Goal: Task Accomplishment & Management: Manage account settings

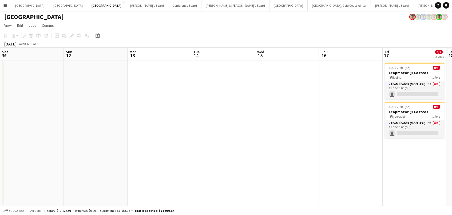
scroll to position [0, 211]
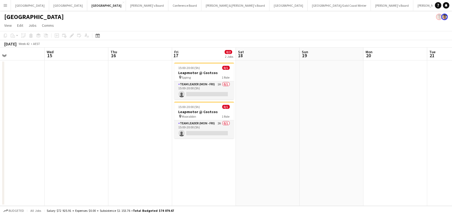
click at [6, 6] on app-icon "Menu" at bounding box center [5, 5] width 4 height 4
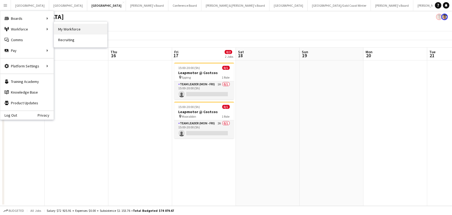
click at [68, 29] on link "My Workforce" at bounding box center [80, 29] width 53 height 11
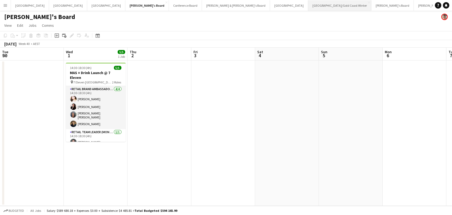
scroll to position [0, 263]
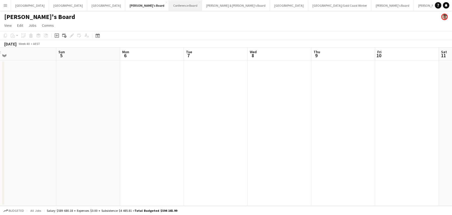
click at [169, 6] on button "Conference Board Close" at bounding box center [185, 5] width 33 height 10
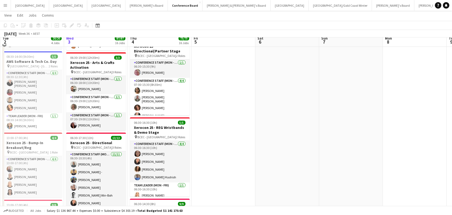
scroll to position [92, 0]
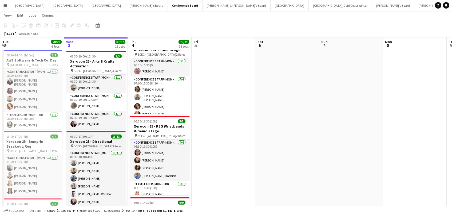
click at [86, 134] on span "06:30-17:30 (11h)" at bounding box center [82, 136] width 23 height 4
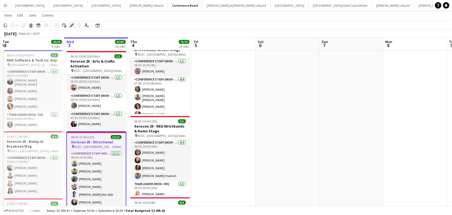
click at [72, 26] on icon "Edit" at bounding box center [72, 25] width 4 height 4
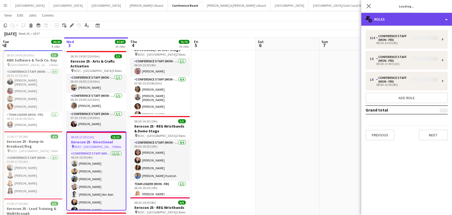
click at [376, 15] on div "multiple-users-add Roles" at bounding box center [407, 19] width 91 height 13
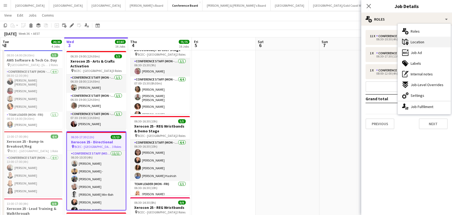
click at [419, 41] on span "Location" at bounding box center [418, 42] width 14 height 5
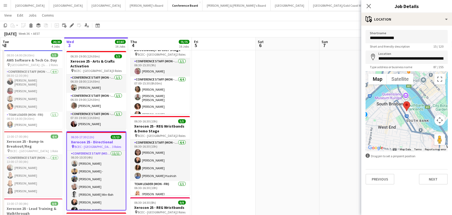
type input "**********"
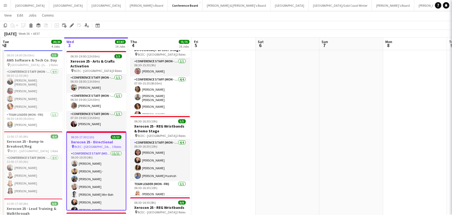
scroll to position [0, 127]
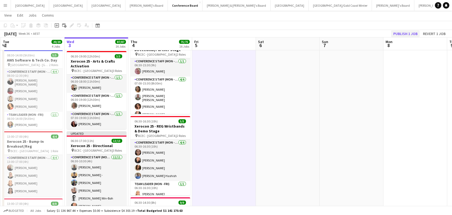
click at [411, 33] on button "Publish 1 job" at bounding box center [406, 33] width 29 height 7
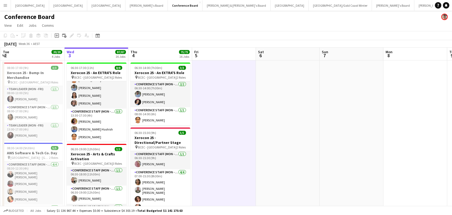
scroll to position [0, 0]
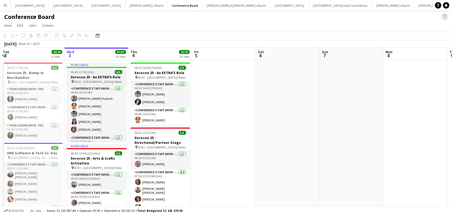
click at [94, 74] on div "06:30-17:30 (11h) 8/8" at bounding box center [97, 72] width 60 height 4
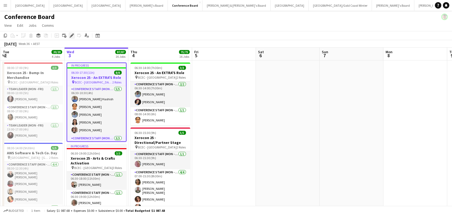
click at [72, 33] on icon "Edit" at bounding box center [72, 35] width 4 height 4
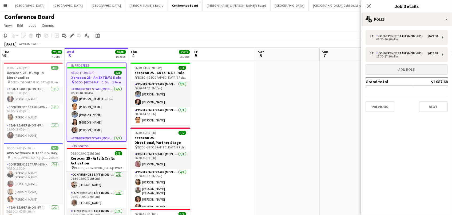
click at [390, 72] on button "Add role" at bounding box center [407, 69] width 82 height 11
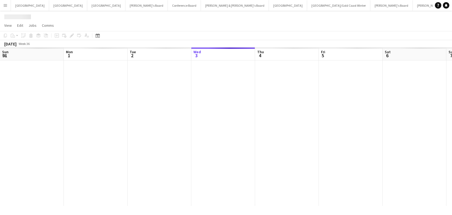
scroll to position [0, 127]
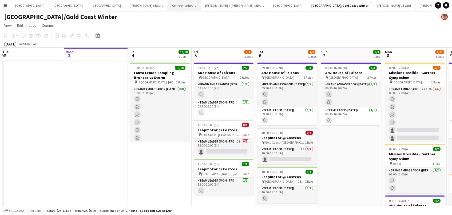
click at [168, 5] on button "Conference Board Close" at bounding box center [184, 5] width 33 height 10
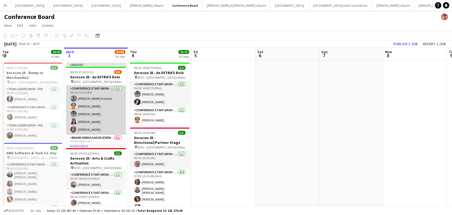
scroll to position [10, 0]
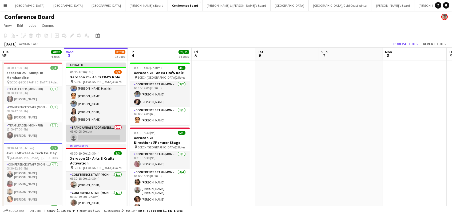
click at [100, 129] on app-card-role "Brand Ambassador (Evening) 0/1 07:00-08:00 (1h) single-neutral-actions" at bounding box center [96, 133] width 60 height 18
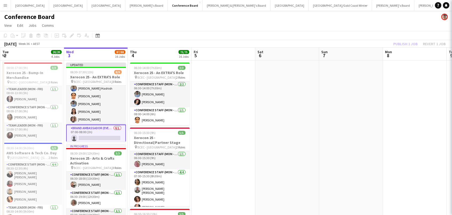
scroll to position [0, 127]
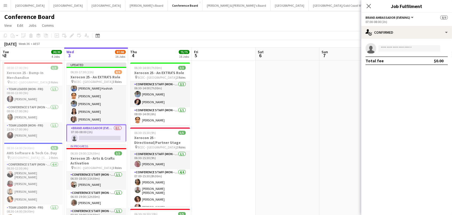
click at [388, 51] on app-invite-slot "single-neutral-actions" at bounding box center [407, 48] width 91 height 11
click at [389, 47] on input at bounding box center [410, 48] width 62 height 6
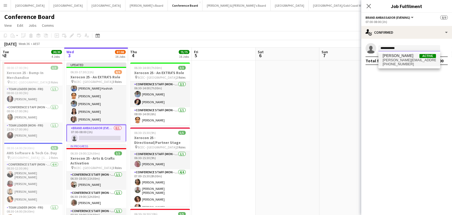
type input "**********"
click at [427, 64] on span "+61451379440" at bounding box center [409, 64] width 53 height 4
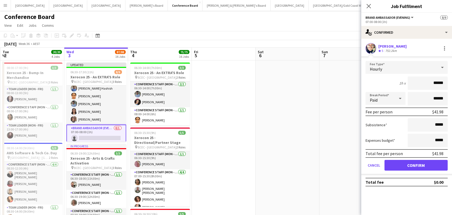
click at [425, 167] on button "Confirm" at bounding box center [416, 165] width 63 height 11
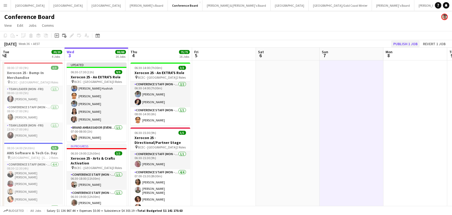
click at [405, 45] on button "Publish 1 job" at bounding box center [406, 43] width 29 height 7
click at [6, 8] on button "Menu" at bounding box center [5, 5] width 11 height 11
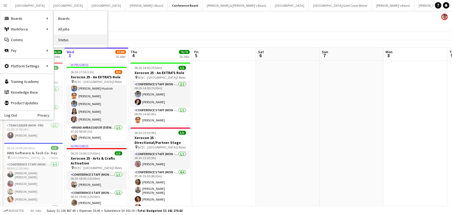
click at [59, 39] on link "Status" at bounding box center [80, 39] width 53 height 11
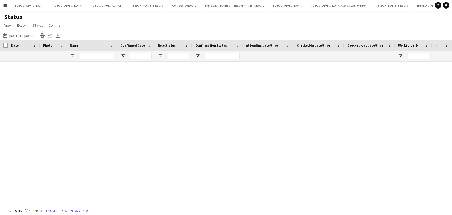
type input "**********"
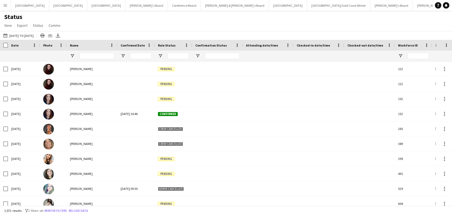
click at [122, 53] on div at bounding box center [136, 55] width 37 height 11
click at [161, 57] on span "Open Filter Menu" at bounding box center [160, 55] width 5 height 5
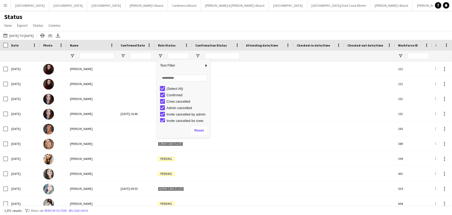
type input "***"
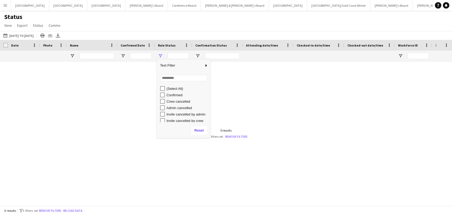
type input "**********"
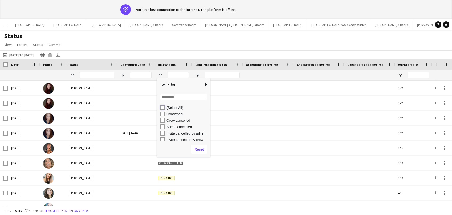
type input "***"
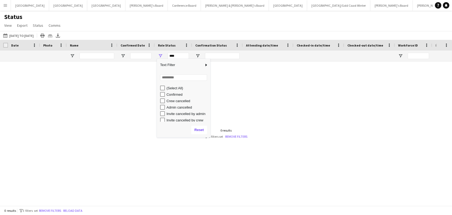
click at [161, 41] on div "Role Status" at bounding box center [170, 45] width 25 height 8
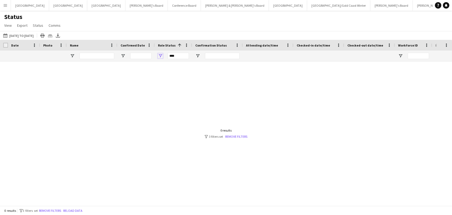
click at [159, 55] on span "Open Filter Menu" at bounding box center [160, 55] width 5 height 5
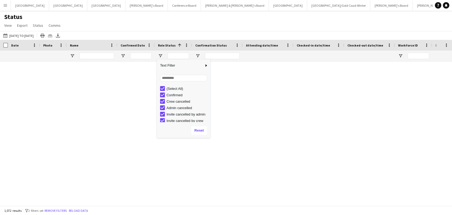
type input "**********"
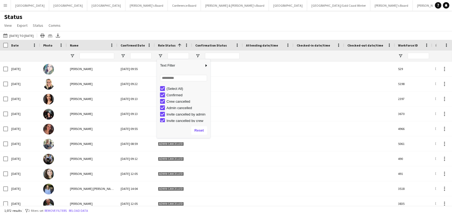
type input "**********"
type input "***"
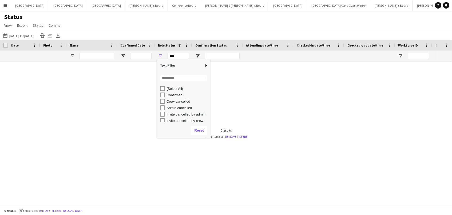
click at [163, 98] on div "Crew cancelled" at bounding box center [185, 101] width 50 height 6
type input "**********"
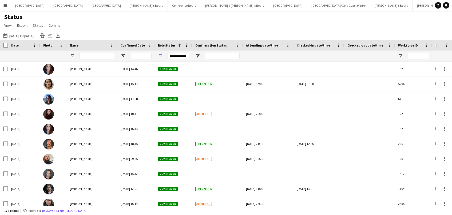
click at [195, 26] on div "Status View Views Default view New view Update view Delete view Edit name Custo…" at bounding box center [226, 22] width 452 height 18
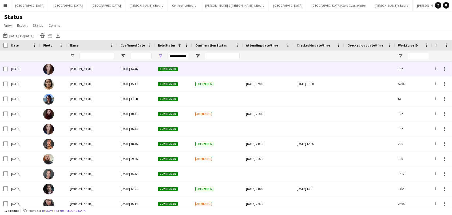
click at [106, 69] on div "[PERSON_NAME]" at bounding box center [92, 68] width 51 height 15
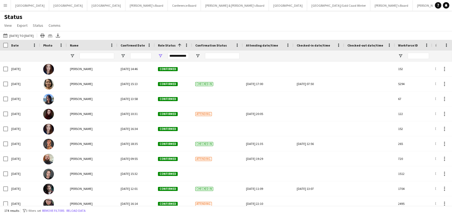
click at [5, 9] on button "Menu" at bounding box center [5, 5] width 11 height 11
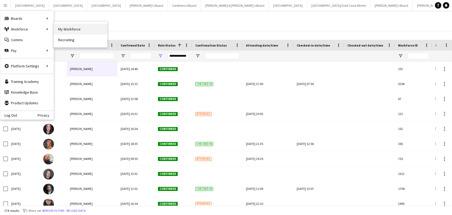
click at [86, 30] on link "My Workforce" at bounding box center [80, 29] width 53 height 11
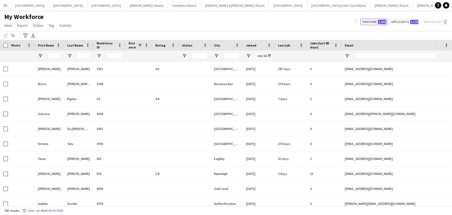
type input "**********"
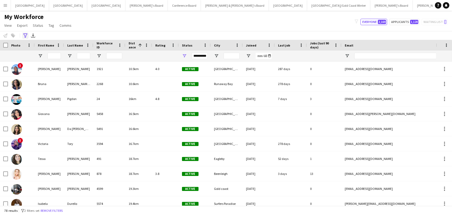
click at [25, 33] on icon "Advanced filters" at bounding box center [25, 35] width 4 height 4
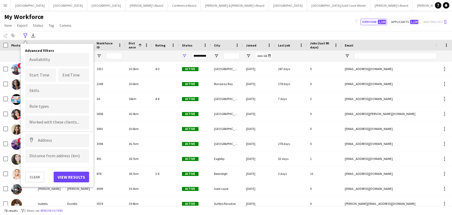
click at [92, 19] on div "My Workforce View Views Default view New view Update view Delete view Edit name…" at bounding box center [226, 22] width 452 height 18
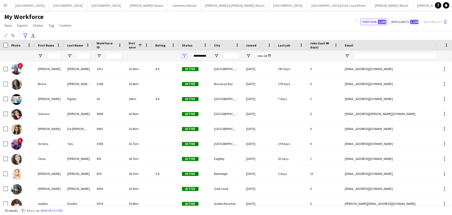
click at [185, 57] on span "Open Filter Menu" at bounding box center [184, 55] width 5 height 5
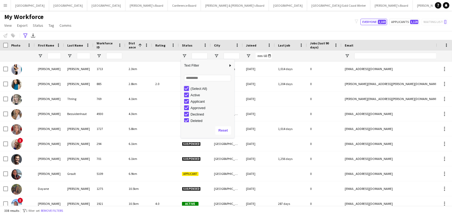
click at [189, 31] on div "Notify workforce Add to tag Select at least one crew to tag him or her. Advance…" at bounding box center [226, 35] width 452 height 9
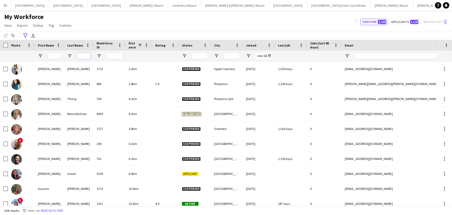
click at [82, 55] on input "Last Name Filter Input" at bounding box center [83, 56] width 13 height 6
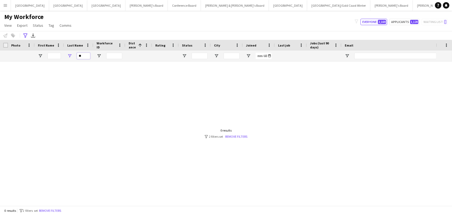
type input "*"
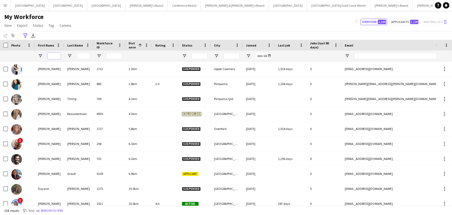
click at [55, 53] on input "First Name Filter Input" at bounding box center [54, 56] width 13 height 6
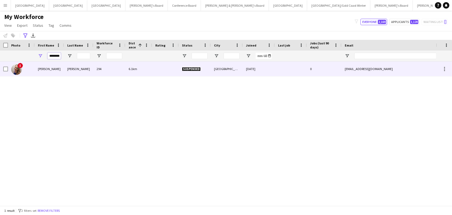
type input "********"
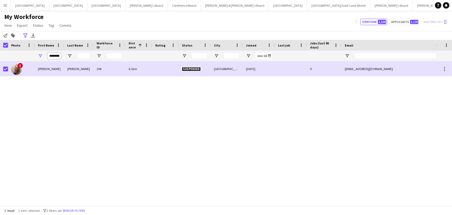
click at [57, 56] on input "********" at bounding box center [54, 56] width 13 height 6
click at [83, 56] on input "Last Name Filter Input" at bounding box center [83, 56] width 13 height 6
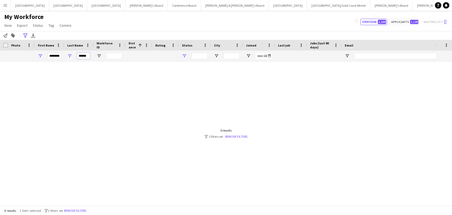
type input "******"
click at [184, 56] on span "Open Filter Menu" at bounding box center [184, 55] width 5 height 5
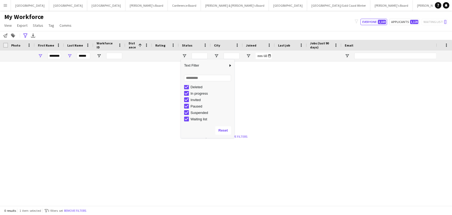
scroll to position [33, 0]
click at [172, 22] on div "My Workforce View Views Default view New view Update view Delete view Edit name…" at bounding box center [226, 22] width 452 height 18
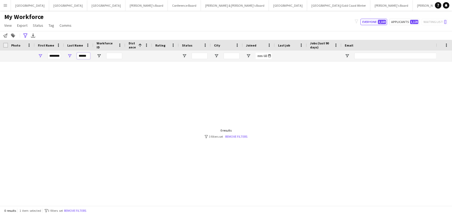
drag, startPoint x: 88, startPoint y: 55, endPoint x: 29, endPoint y: 55, distance: 58.8
click at [29, 55] on div "******** ******" at bounding box center [303, 55] width 606 height 11
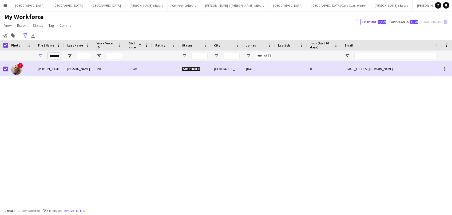
click at [55, 54] on input "********" at bounding box center [54, 56] width 13 height 6
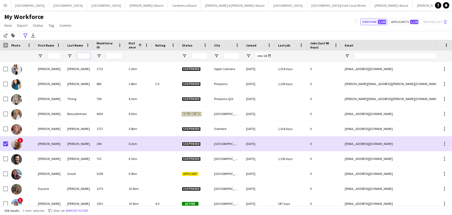
click at [87, 56] on input "Last Name Filter Input" at bounding box center [83, 56] width 13 height 6
type input "******"
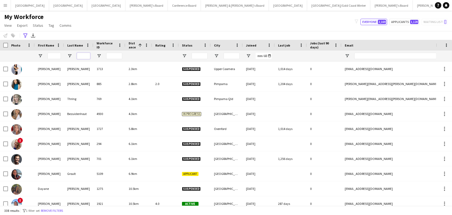
click at [87, 55] on input "Last Name Filter Input" at bounding box center [83, 56] width 13 height 6
click at [24, 37] on icon "Advanced filters" at bounding box center [25, 35] width 4 height 4
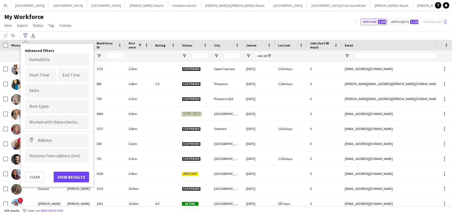
click at [45, 177] on div "Clear View results" at bounding box center [57, 174] width 73 height 15
click at [38, 177] on button "Clear" at bounding box center [34, 176] width 19 height 11
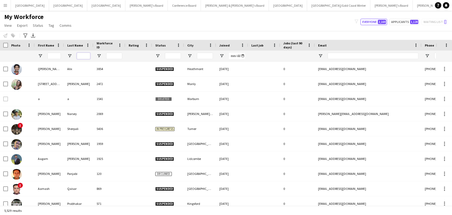
click at [81, 57] on input "Last Name Filter Input" at bounding box center [83, 56] width 13 height 6
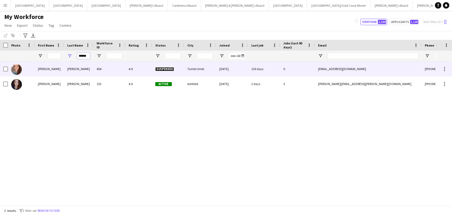
type input "******"
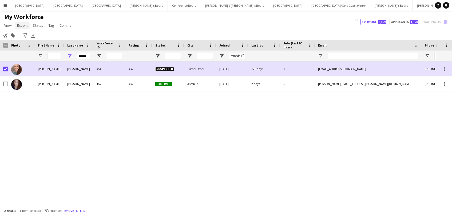
click at [24, 28] on link "Export" at bounding box center [22, 25] width 15 height 7
click at [152, 29] on div "My Workforce View Views Default view New view Update view Delete view Edit name…" at bounding box center [226, 22] width 452 height 18
click at [40, 26] on span "Status" at bounding box center [38, 25] width 10 height 5
click at [45, 40] on link "Edit" at bounding box center [49, 36] width 37 height 11
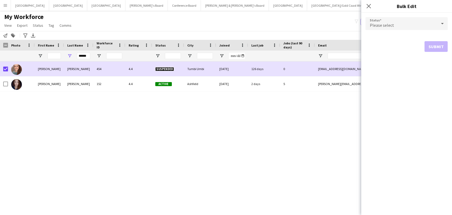
click at [395, 23] on div "Please select" at bounding box center [402, 23] width 72 height 13
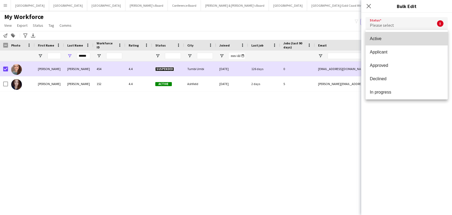
click at [395, 39] on span "Active" at bounding box center [407, 38] width 74 height 5
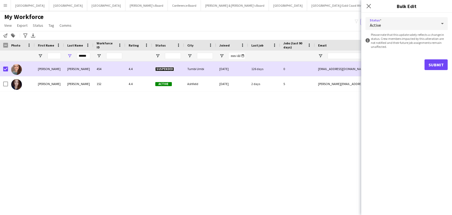
click at [429, 59] on button "Submit" at bounding box center [436, 64] width 23 height 11
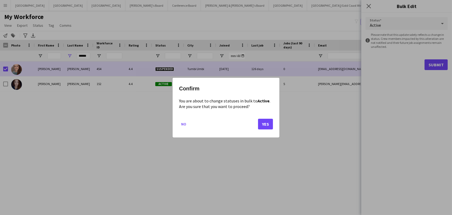
click at [262, 126] on button "Yes" at bounding box center [265, 123] width 15 height 11
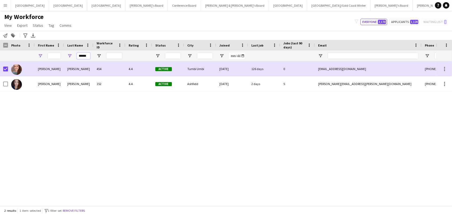
drag, startPoint x: 88, startPoint y: 56, endPoint x: 38, endPoint y: 55, distance: 50.0
click at [38, 55] on div "******" at bounding box center [289, 55] width 579 height 11
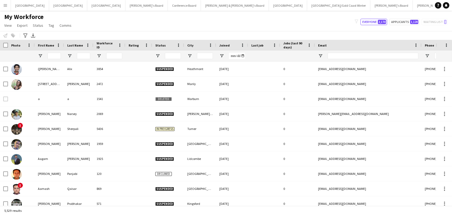
click at [2, 6] on button "Menu" at bounding box center [5, 5] width 11 height 11
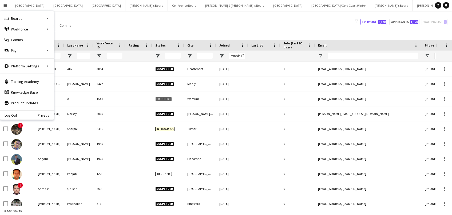
click at [151, 37] on div "Notify workforce Add to tag Select at least one crew to tag him or her. Advance…" at bounding box center [226, 35] width 452 height 9
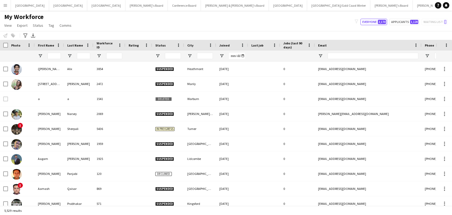
click at [4, 5] on app-icon "Menu" at bounding box center [5, 5] width 4 height 4
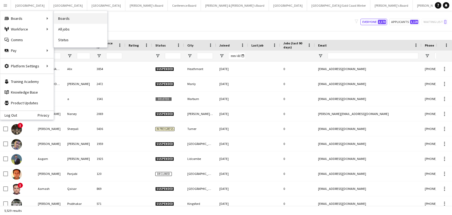
click at [60, 18] on link "Boards" at bounding box center [80, 18] width 53 height 11
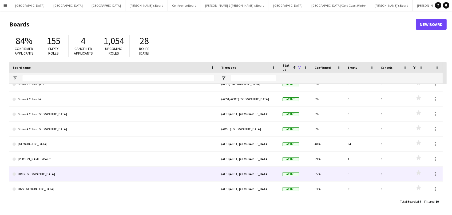
scroll to position [171, 0]
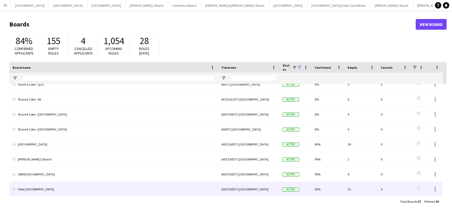
click at [37, 189] on link "Uber Sydney" at bounding box center [114, 189] width 202 height 15
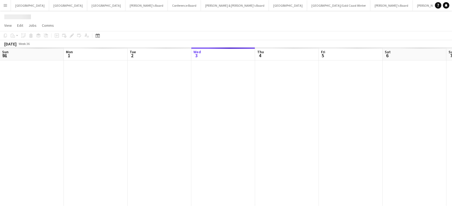
scroll to position [0, 127]
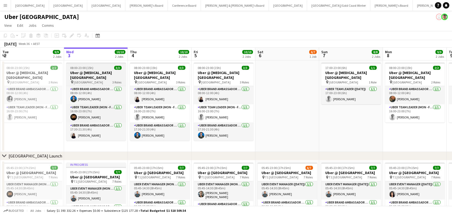
click at [87, 80] on span "Sydney Airport" at bounding box center [88, 82] width 29 height 4
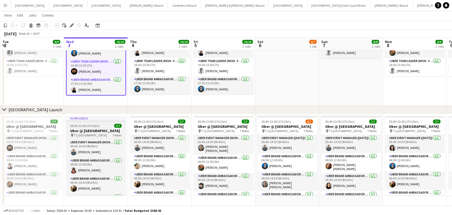
scroll to position [45, 0]
click at [97, 133] on h3 "Uber @ T1 Sydney International Airport" at bounding box center [96, 130] width 60 height 5
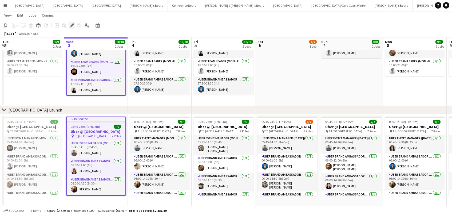
click at [71, 22] on div "Edit" at bounding box center [72, 25] width 6 height 6
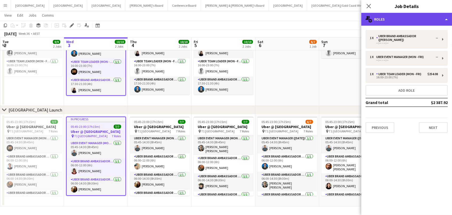
click at [430, 17] on div "multiple-users-add Roles" at bounding box center [407, 19] width 91 height 13
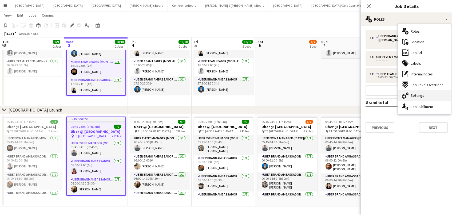
click at [417, 95] on span "Settings" at bounding box center [418, 95] width 14 height 5
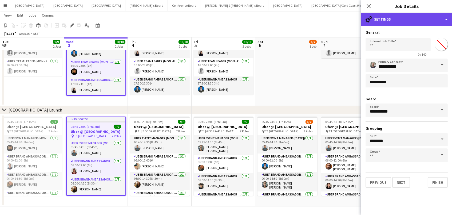
click at [409, 18] on div "cog-double-3 Settings" at bounding box center [407, 19] width 91 height 13
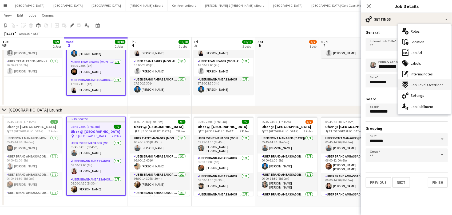
click at [414, 83] on span "Job-Level Overrides" at bounding box center [427, 84] width 33 height 5
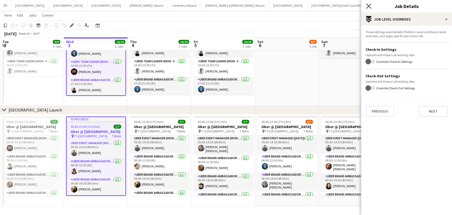
click at [367, 5] on icon at bounding box center [368, 5] width 5 height 5
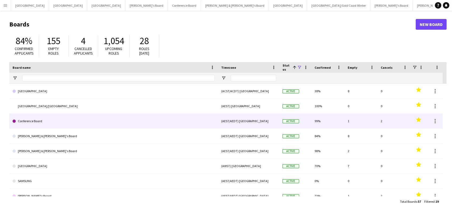
click at [48, 121] on link "Conference Board" at bounding box center [114, 121] width 202 height 15
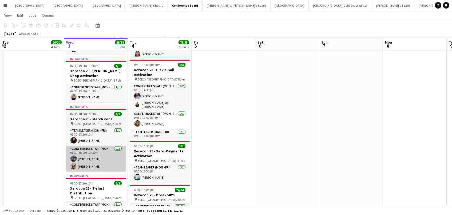
scroll to position [636, 0]
